Goal: Information Seeking & Learning: Find specific fact

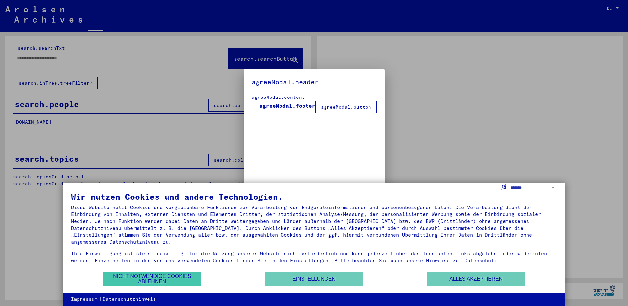
type input "**********"
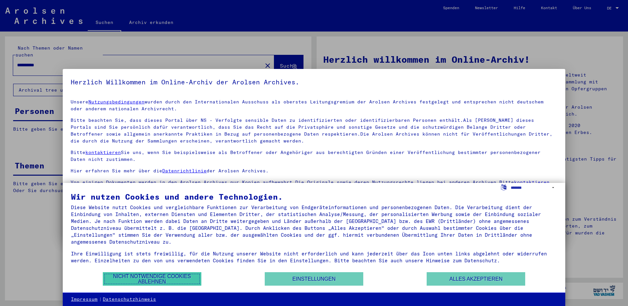
click at [166, 275] on button "Nicht notwendige Cookies ablehnen" at bounding box center [152, 278] width 99 height 13
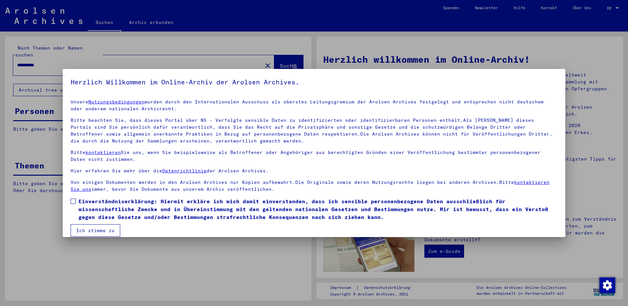
click at [75, 202] on span at bounding box center [73, 201] width 5 height 5
drag, startPoint x: 89, startPoint y: 228, endPoint x: 92, endPoint y: 227, distance: 3.5
click at [89, 229] on button "Ich stimme zu" at bounding box center [96, 230] width 50 height 12
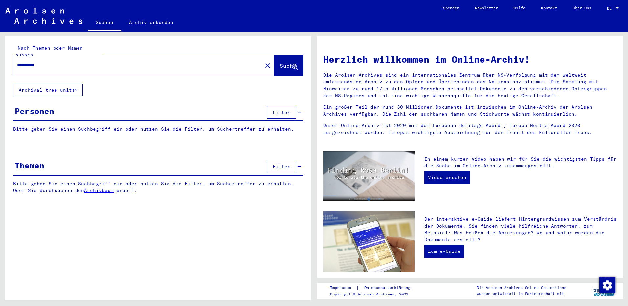
click at [85, 62] on input "**********" at bounding box center [135, 65] width 237 height 7
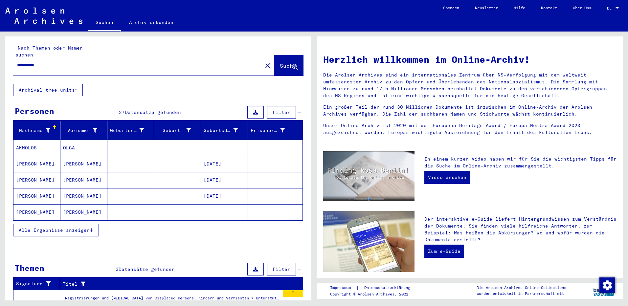
click at [79, 227] on span "Alle Ergebnisse anzeigen" at bounding box center [54, 230] width 71 height 6
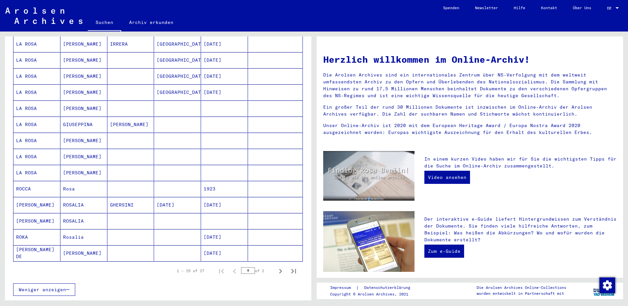
scroll to position [282, 0]
click at [78, 164] on mat-cell "[PERSON_NAME]" at bounding box center [83, 171] width 47 height 16
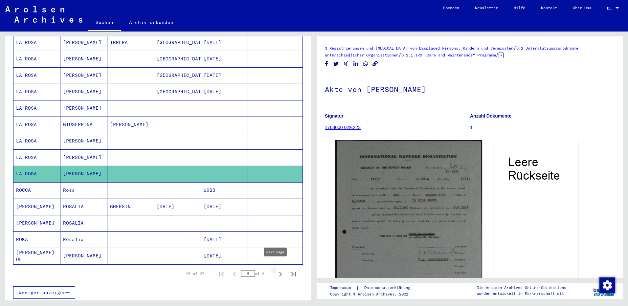
click at [276, 270] on icon "Next page" at bounding box center [280, 274] width 9 height 9
type input "*"
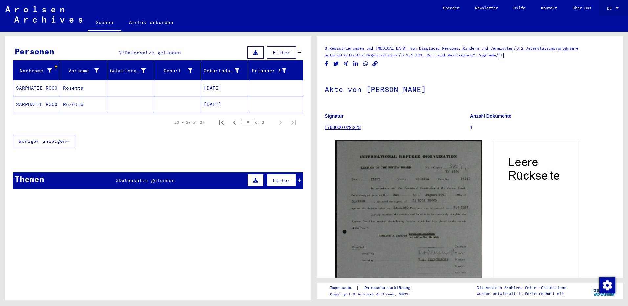
click at [615, 4] on div "DE DE" at bounding box center [613, 6] width 13 height 11
click at [602, 12] on span "English" at bounding box center [600, 11] width 16 height 5
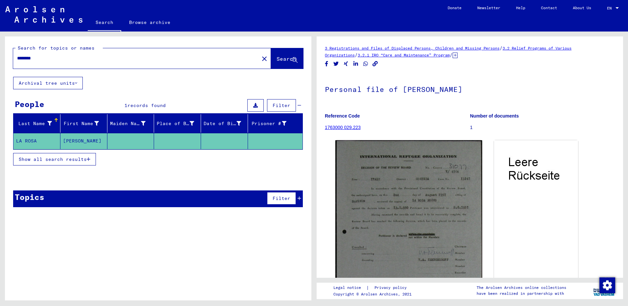
drag, startPoint x: 44, startPoint y: 56, endPoint x: -1, endPoint y: 55, distance: 45.0
click at [0, 55] on html "Search Browse archive Donate Newsletter Help Contact About Us Search Browse arc…" at bounding box center [314, 153] width 628 height 306
type input "*****"
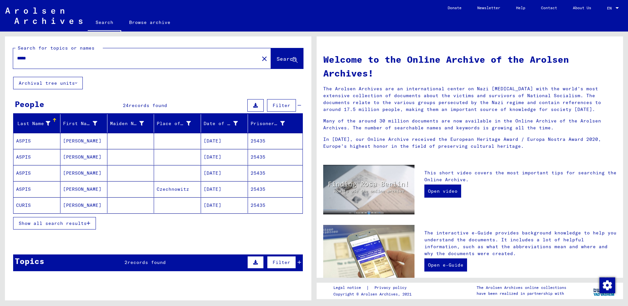
click at [64, 225] on span "Show all search results" at bounding box center [53, 223] width 68 height 6
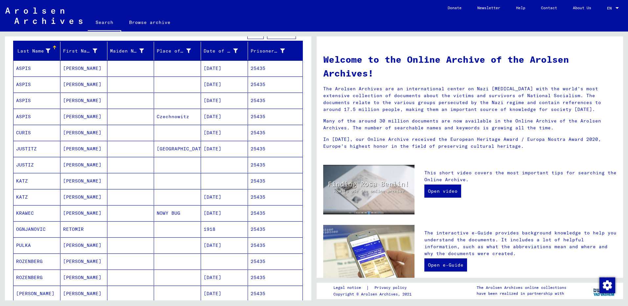
scroll to position [73, 0]
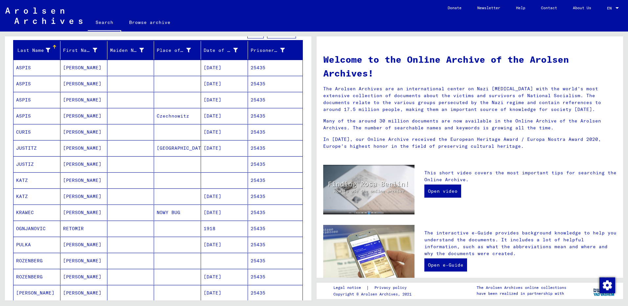
click at [253, 69] on mat-cell "25435" at bounding box center [275, 68] width 55 height 16
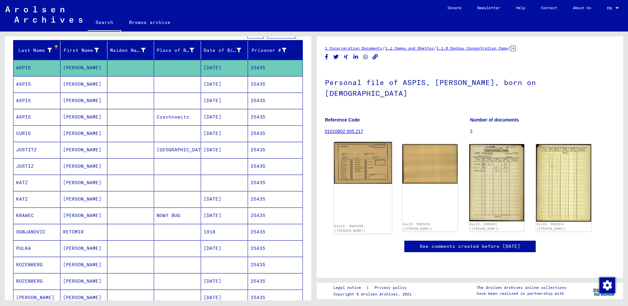
click at [362, 145] on img at bounding box center [363, 163] width 58 height 42
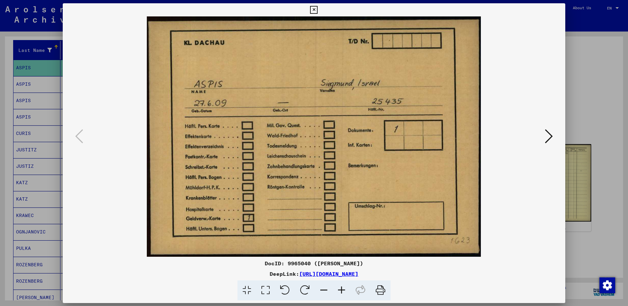
click at [362, 145] on img at bounding box center [314, 136] width 458 height 240
click at [589, 54] on div at bounding box center [314, 153] width 628 height 306
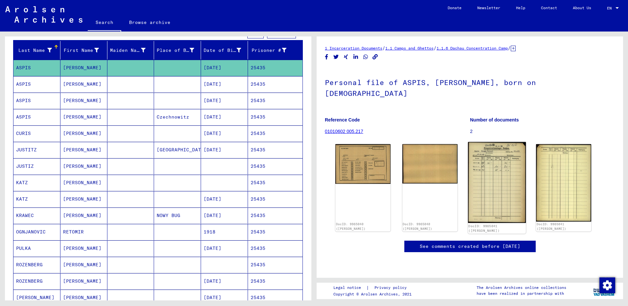
click at [480, 160] on img at bounding box center [497, 182] width 58 height 81
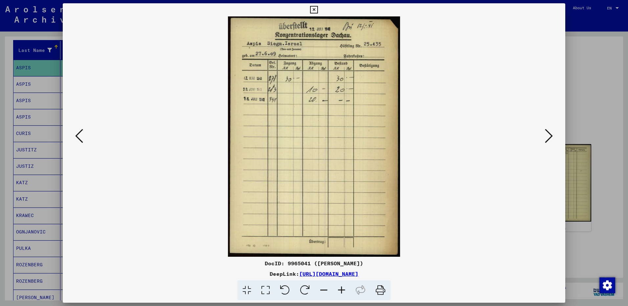
click at [602, 71] on div at bounding box center [314, 153] width 628 height 306
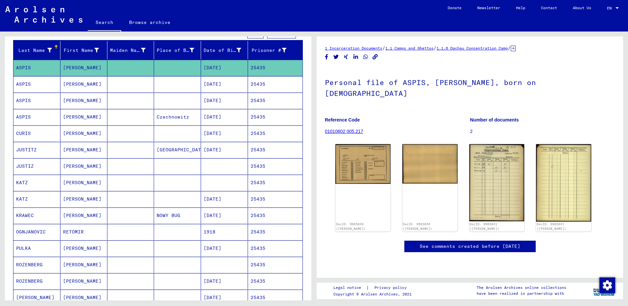
click at [255, 101] on mat-cell "25435" at bounding box center [275, 101] width 55 height 16
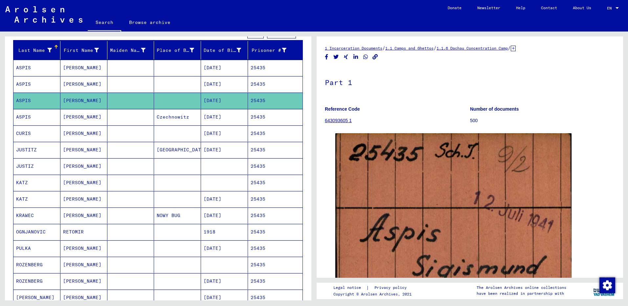
click at [252, 164] on mat-cell "25435" at bounding box center [275, 166] width 55 height 16
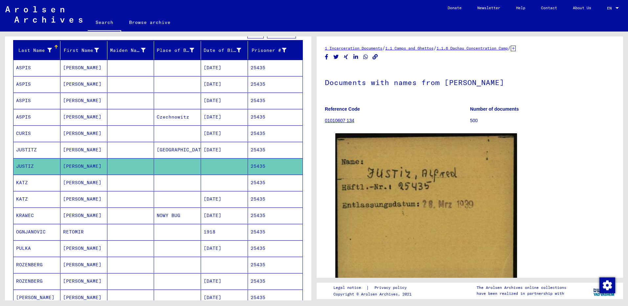
click at [259, 182] on mat-cell "25435" at bounding box center [275, 183] width 55 height 16
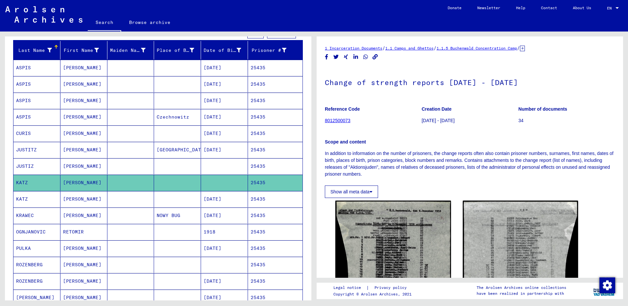
click at [254, 213] on mat-cell "25435" at bounding box center [275, 216] width 55 height 16
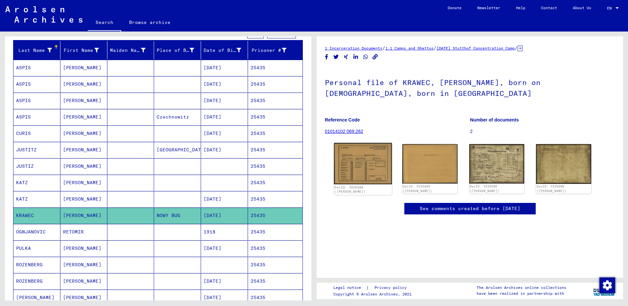
click at [359, 170] on img at bounding box center [363, 163] width 58 height 41
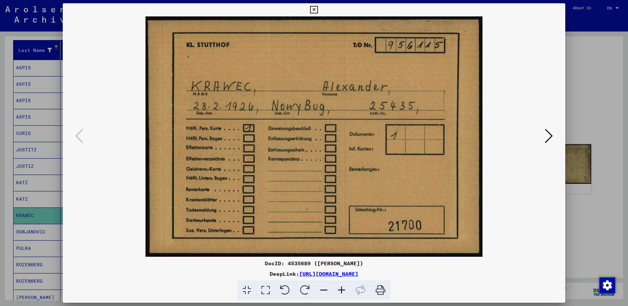
click at [600, 121] on div at bounding box center [314, 153] width 628 height 306
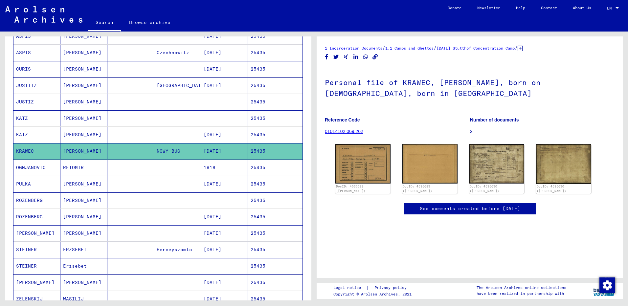
scroll to position [139, 0]
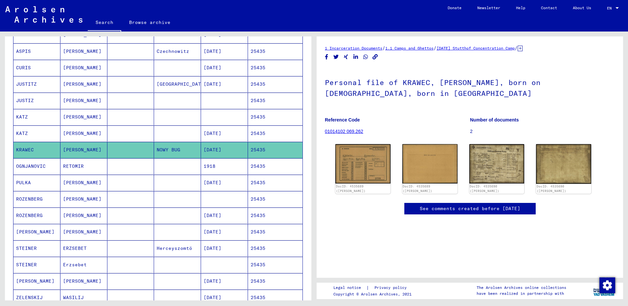
click at [256, 248] on mat-cell "25435" at bounding box center [275, 248] width 55 height 16
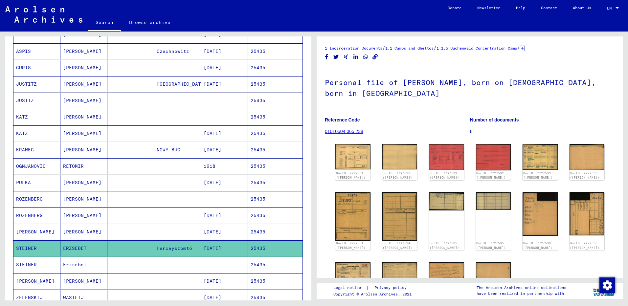
click at [256, 233] on mat-cell "25435" at bounding box center [275, 232] width 55 height 16
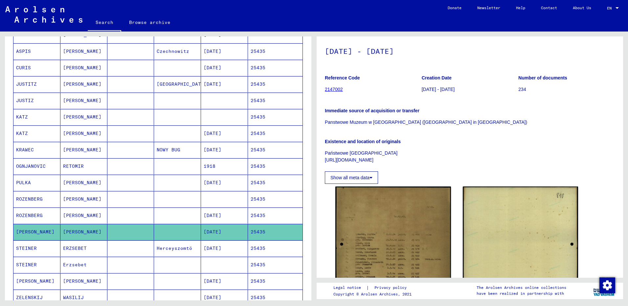
scroll to position [33, 0]
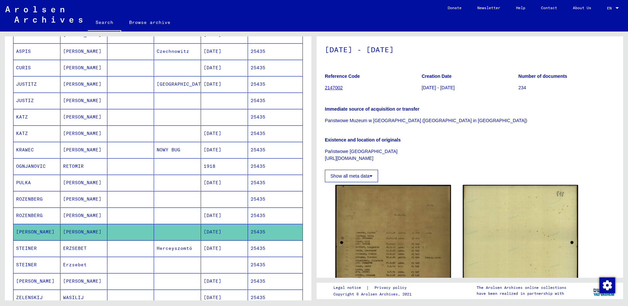
click at [256, 251] on mat-cell "25435" at bounding box center [275, 248] width 55 height 16
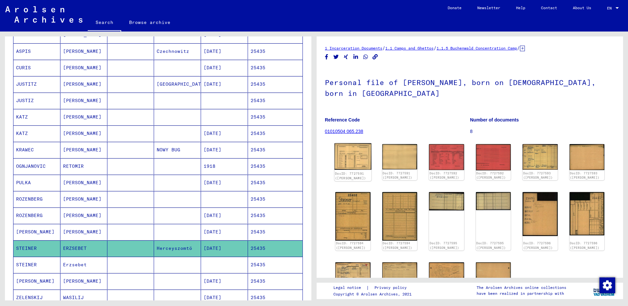
click at [355, 162] on img at bounding box center [352, 156] width 37 height 26
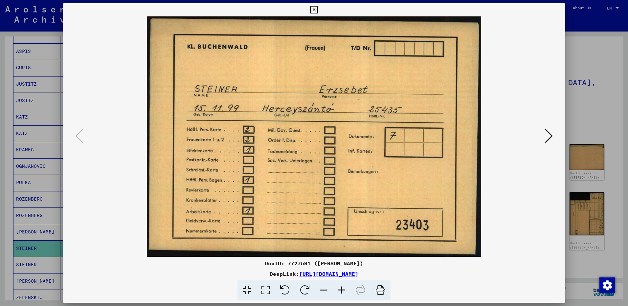
click at [587, 67] on div at bounding box center [314, 153] width 628 height 306
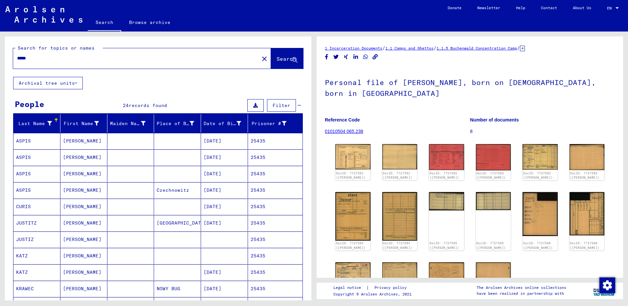
click at [260, 58] on mat-icon "close" at bounding box center [264, 59] width 8 height 8
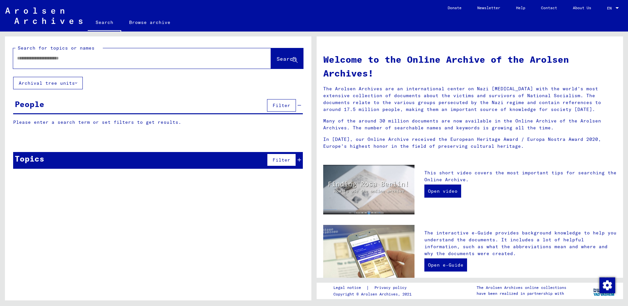
click at [60, 57] on input "text" at bounding box center [134, 58] width 234 height 7
type input "****"
click at [287, 58] on span "Search" at bounding box center [286, 58] width 20 height 7
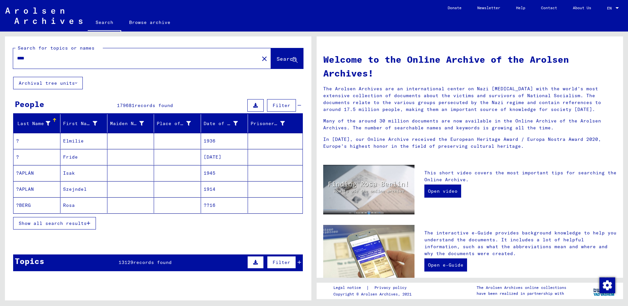
click at [33, 57] on input "****" at bounding box center [134, 58] width 234 height 7
click at [49, 223] on span "Show all search results" at bounding box center [53, 223] width 68 height 6
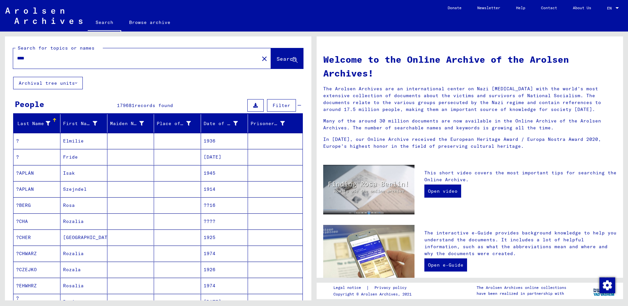
click at [107, 58] on input "****" at bounding box center [134, 58] width 234 height 7
drag, startPoint x: 45, startPoint y: 59, endPoint x: -1, endPoint y: 63, distance: 46.5
click at [0, 63] on html "Search Browse archive Donate Newsletter Help Contact About Us Search Browse arc…" at bounding box center [314, 153] width 628 height 306
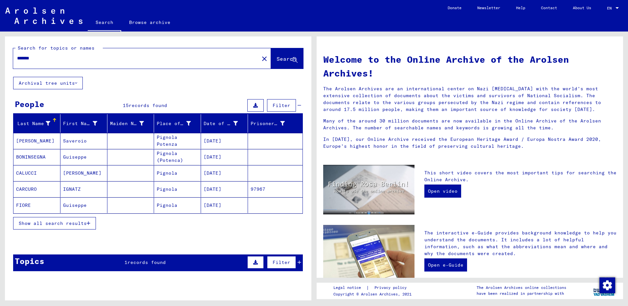
click at [70, 222] on span "Show all search results" at bounding box center [53, 223] width 68 height 6
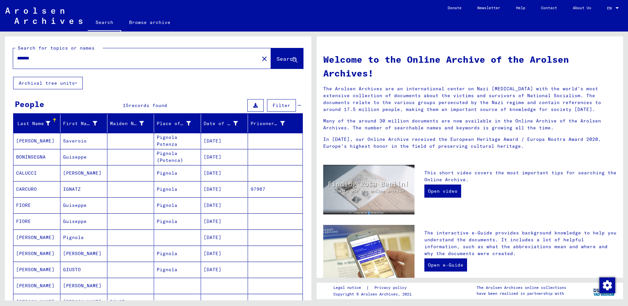
click at [43, 58] on input "*******" at bounding box center [134, 58] width 234 height 7
type input "*"
type input "**********"
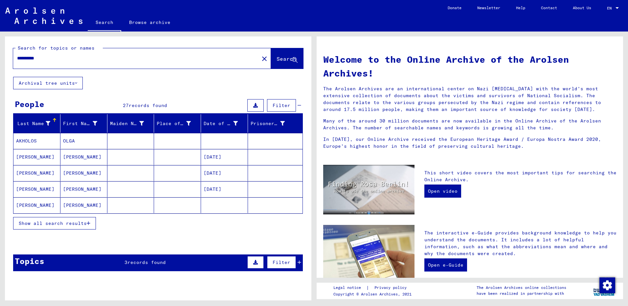
click at [68, 221] on span "Show all search results" at bounding box center [53, 223] width 68 height 6
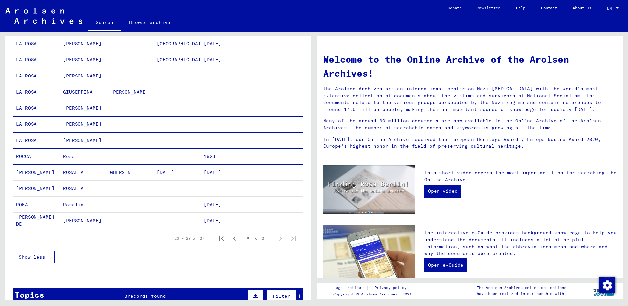
scroll to position [305, 0]
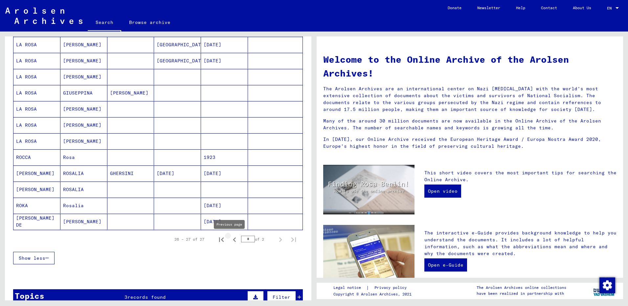
click at [233, 240] on icon "Previous page" at bounding box center [234, 239] width 3 height 5
type input "*"
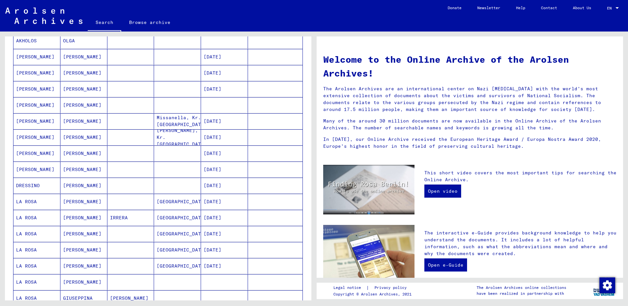
scroll to position [0, 0]
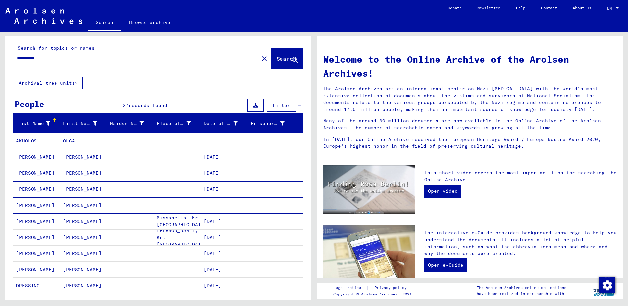
click at [52, 60] on input "**********" at bounding box center [134, 58] width 234 height 7
click at [261, 55] on mat-icon "close" at bounding box center [264, 59] width 8 height 8
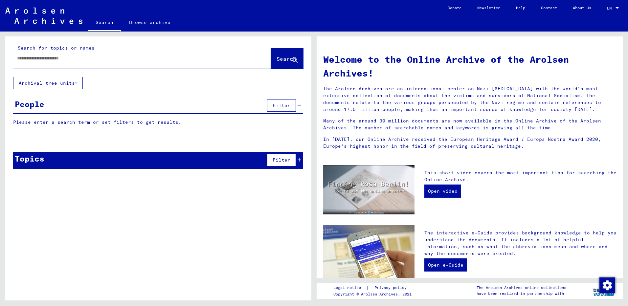
click at [53, 56] on input "text" at bounding box center [134, 58] width 234 height 7
type input "*"
type input "**********"
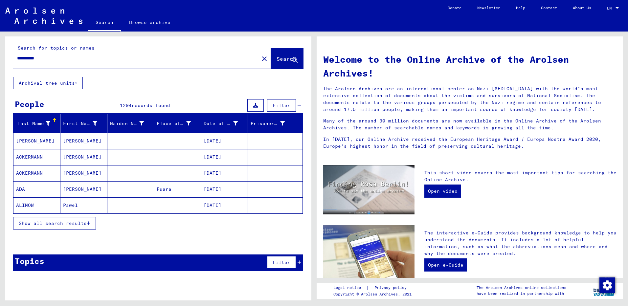
click at [60, 226] on span "Show all search results" at bounding box center [53, 223] width 68 height 6
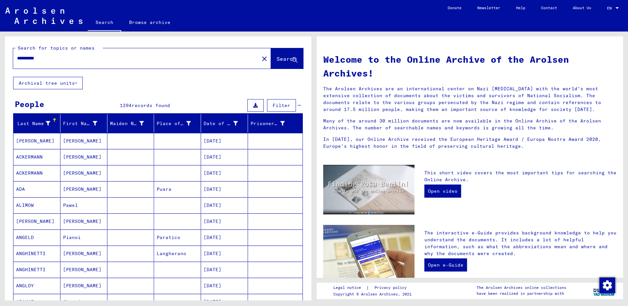
drag, startPoint x: 305, startPoint y: 65, endPoint x: 307, endPoint y: 71, distance: 6.5
click at [310, 72] on div "**********" at bounding box center [158, 170] width 306 height 269
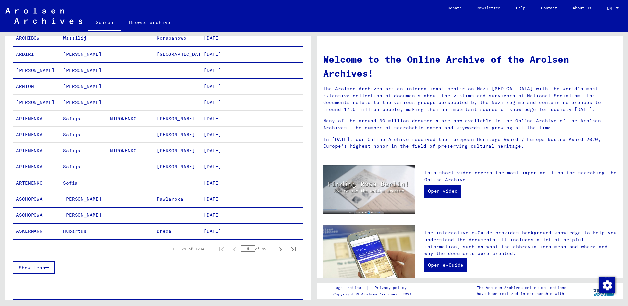
scroll to position [303, 0]
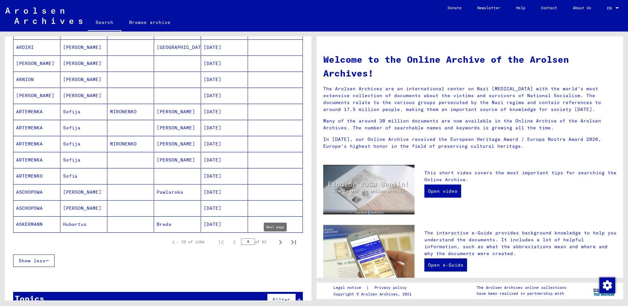
click at [279, 243] on icon "Next page" at bounding box center [280, 242] width 3 height 5
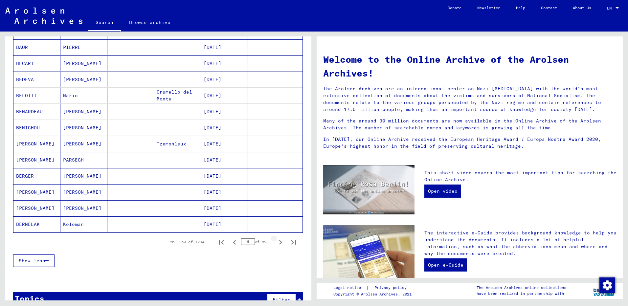
click at [279, 243] on icon "Next page" at bounding box center [280, 242] width 3 height 5
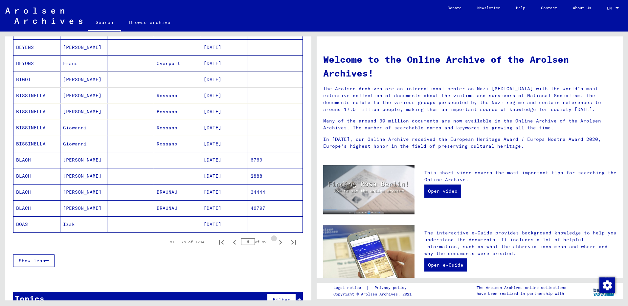
click at [279, 243] on icon "Next page" at bounding box center [280, 242] width 3 height 5
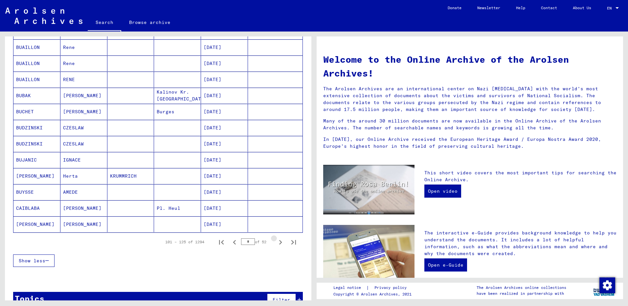
click at [279, 243] on icon "Next page" at bounding box center [280, 242] width 3 height 5
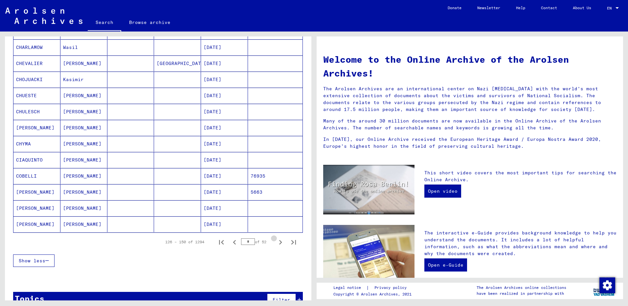
click at [279, 243] on icon "Next page" at bounding box center [280, 242] width 3 height 5
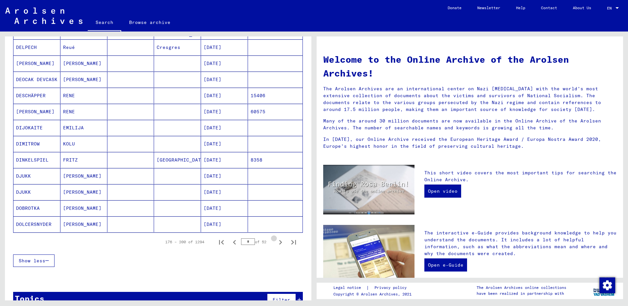
click at [279, 243] on icon "Next page" at bounding box center [280, 242] width 3 height 5
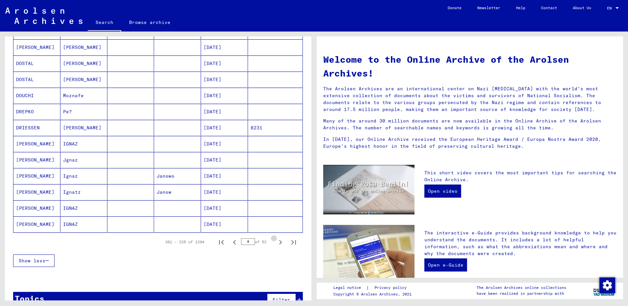
click at [279, 243] on icon "Next page" at bounding box center [280, 242] width 3 height 5
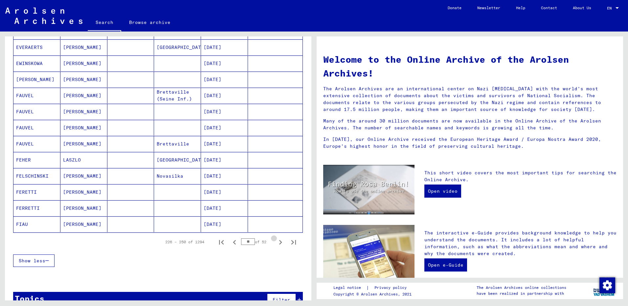
click at [279, 243] on icon "Next page" at bounding box center [280, 242] width 3 height 5
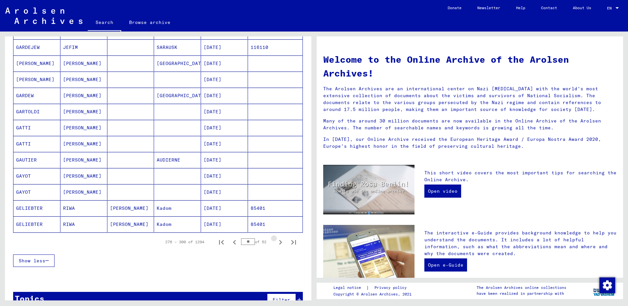
click at [279, 243] on icon "Next page" at bounding box center [280, 242] width 3 height 5
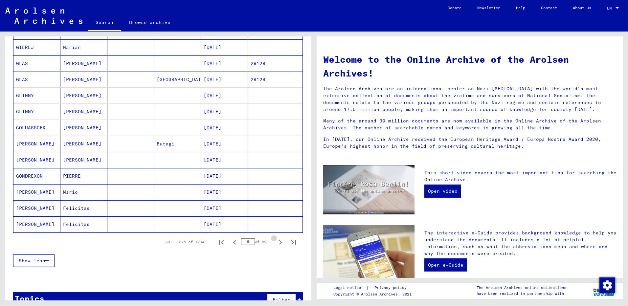
click at [279, 243] on icon "Next page" at bounding box center [280, 242] width 3 height 5
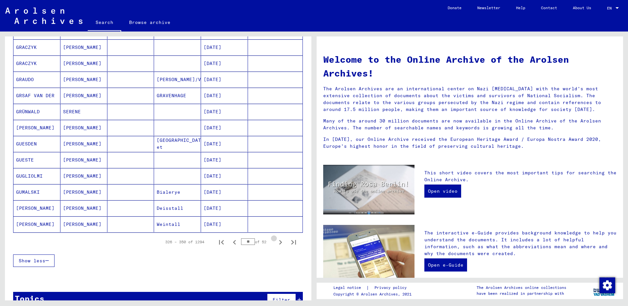
click at [279, 243] on icon "Next page" at bounding box center [280, 242] width 3 height 5
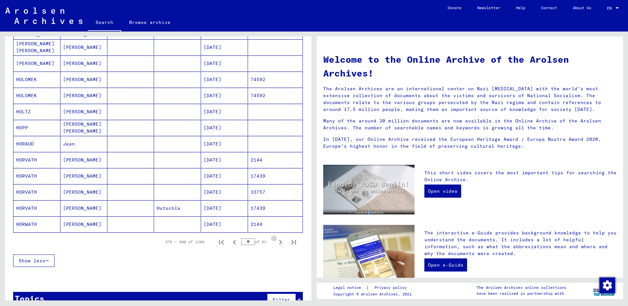
click at [279, 243] on icon "Next page" at bounding box center [280, 242] width 3 height 5
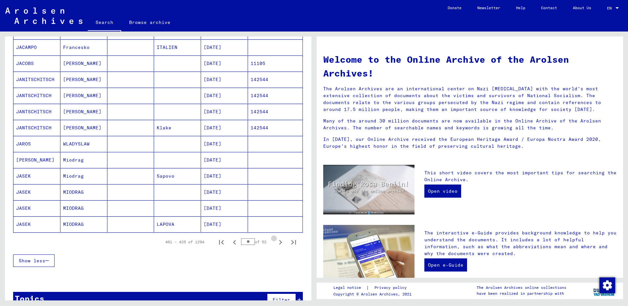
click at [279, 243] on icon "Next page" at bounding box center [280, 242] width 3 height 5
click at [276, 243] on icon "Next page" at bounding box center [280, 242] width 9 height 9
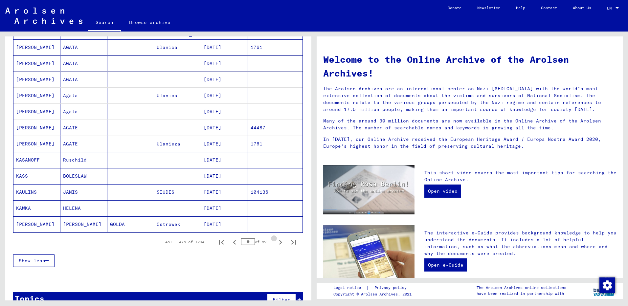
click at [276, 243] on icon "Next page" at bounding box center [280, 242] width 9 height 9
click at [276, 242] on icon "Next page" at bounding box center [280, 242] width 9 height 9
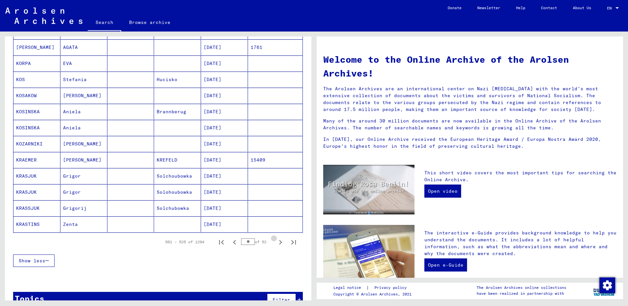
click at [276, 242] on icon "Next page" at bounding box center [280, 242] width 9 height 9
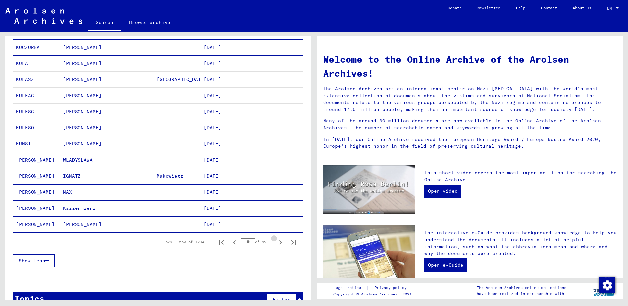
click at [276, 242] on icon "Next page" at bounding box center [280, 242] width 9 height 9
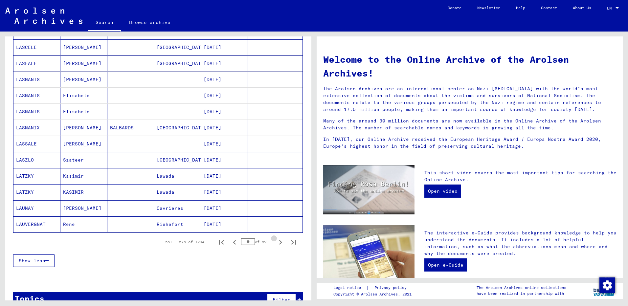
click at [276, 242] on icon "Next page" at bounding box center [280, 242] width 9 height 9
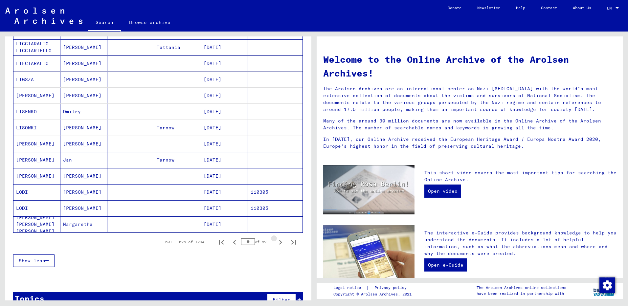
click at [276, 242] on icon "Next page" at bounding box center [280, 242] width 9 height 9
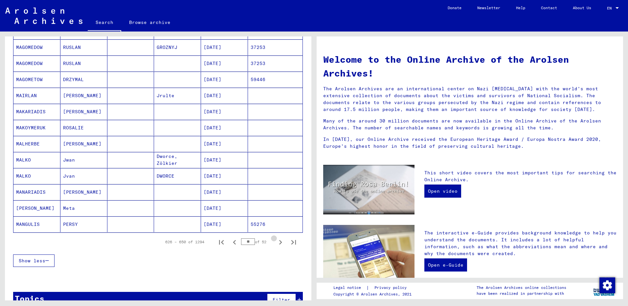
click at [276, 242] on icon "Next page" at bounding box center [280, 242] width 9 height 9
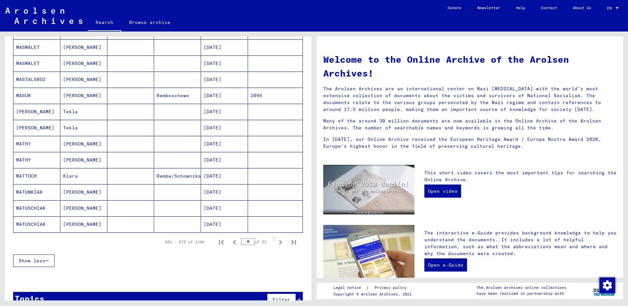
click at [276, 242] on icon "Next page" at bounding box center [280, 242] width 9 height 9
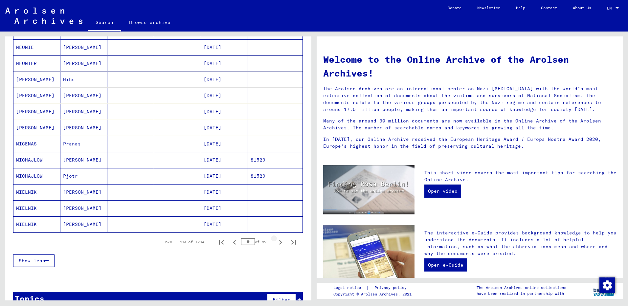
click at [276, 242] on icon "Next page" at bounding box center [280, 242] width 9 height 9
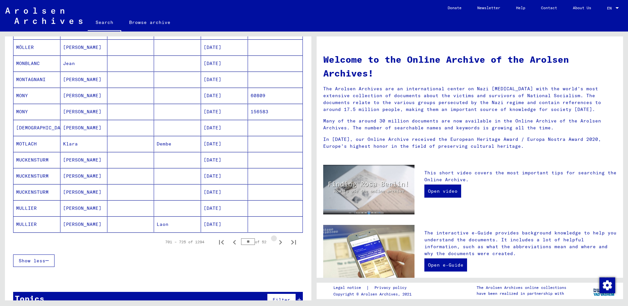
click at [276, 242] on icon "Next page" at bounding box center [280, 242] width 9 height 9
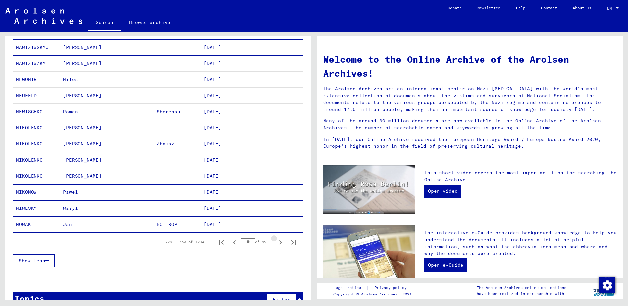
click at [276, 242] on icon "Next page" at bounding box center [280, 242] width 9 height 9
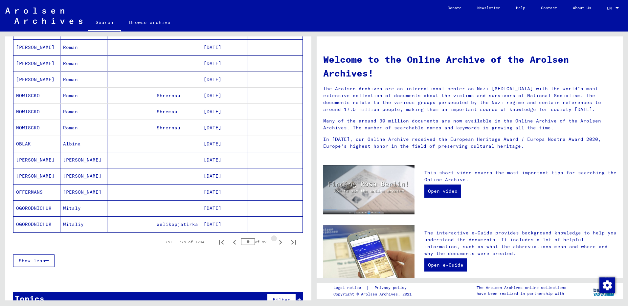
click at [276, 242] on icon "Next page" at bounding box center [280, 242] width 9 height 9
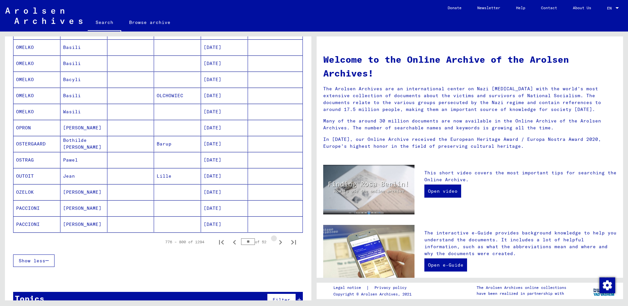
click at [276, 242] on icon "Next page" at bounding box center [280, 242] width 9 height 9
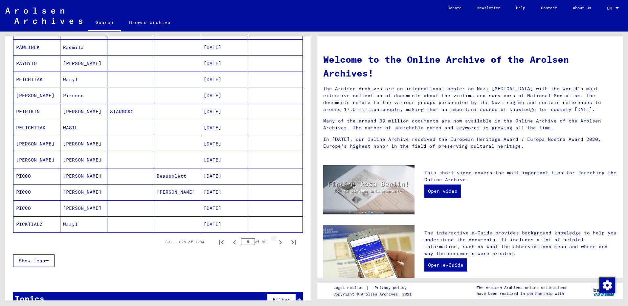
click at [276, 242] on icon "Next page" at bounding box center [280, 242] width 9 height 9
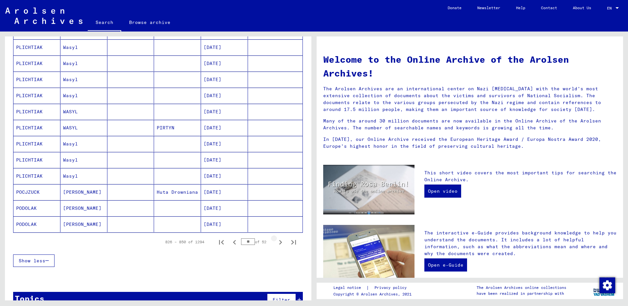
click at [276, 242] on icon "Next page" at bounding box center [280, 242] width 9 height 9
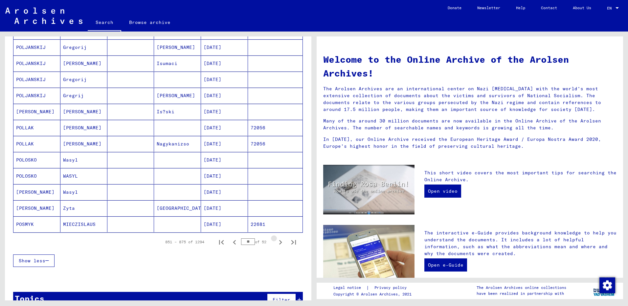
click at [276, 242] on icon "Next page" at bounding box center [280, 242] width 9 height 9
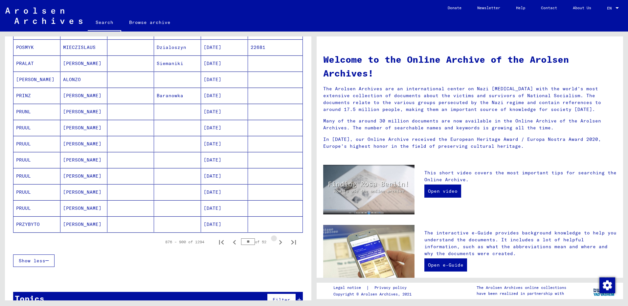
click at [276, 242] on icon "Next page" at bounding box center [280, 242] width 9 height 9
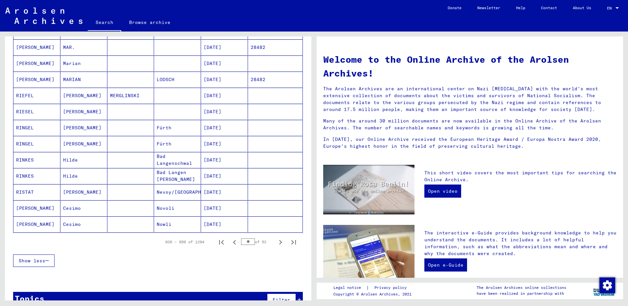
click at [276, 242] on icon "Next page" at bounding box center [280, 242] width 9 height 9
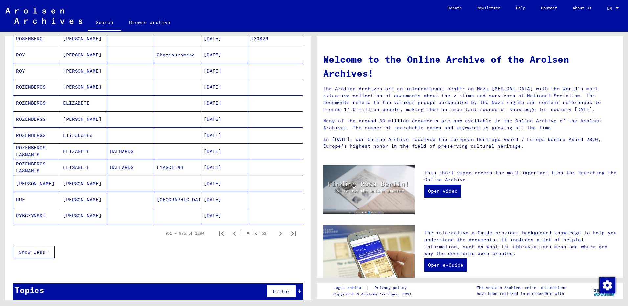
scroll to position [319, 0]
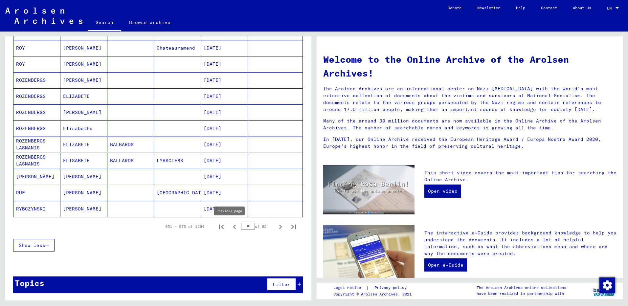
click at [230, 226] on icon "Previous page" at bounding box center [234, 226] width 9 height 9
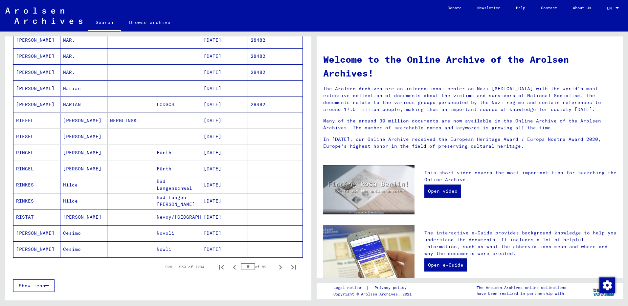
scroll to position [282, 0]
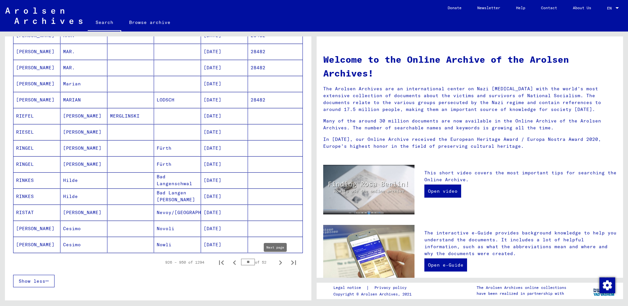
click at [278, 264] on icon "Next page" at bounding box center [280, 262] width 9 height 9
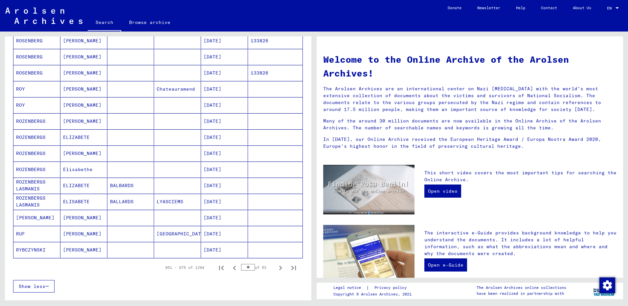
scroll to position [278, 0]
click at [279, 268] on icon "Next page" at bounding box center [280, 266] width 3 height 5
type input "**"
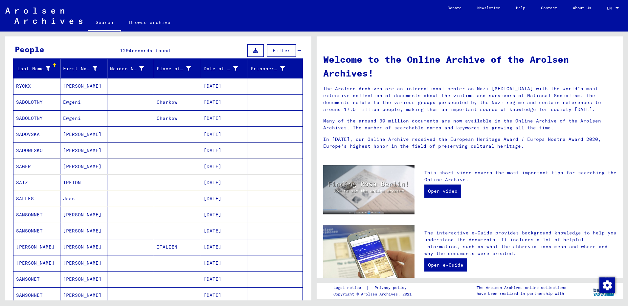
scroll to position [0, 0]
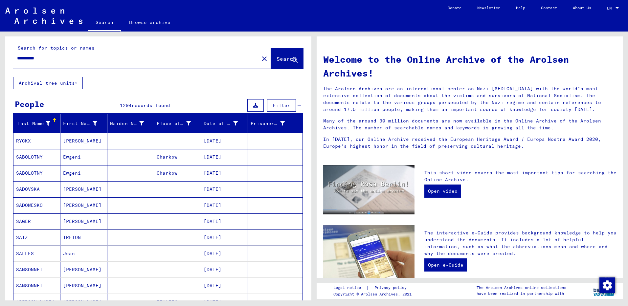
drag, startPoint x: 55, startPoint y: 53, endPoint x: 4, endPoint y: 70, distance: 54.7
click at [4, 70] on div "**********" at bounding box center [157, 166] width 314 height 269
